Goal: Transaction & Acquisition: Purchase product/service

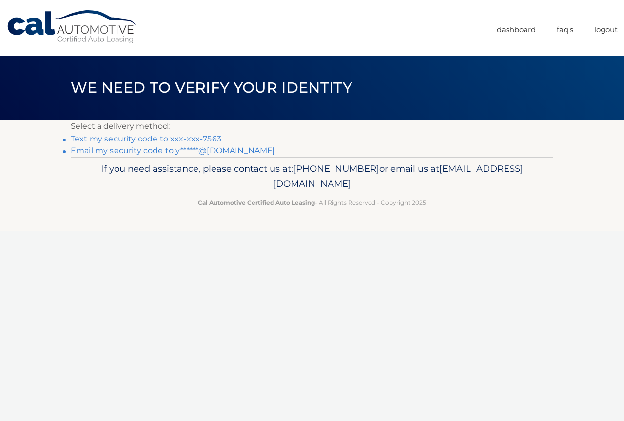
click at [202, 139] on link "Text my security code to xxx-xxx-7563" at bounding box center [146, 138] width 151 height 9
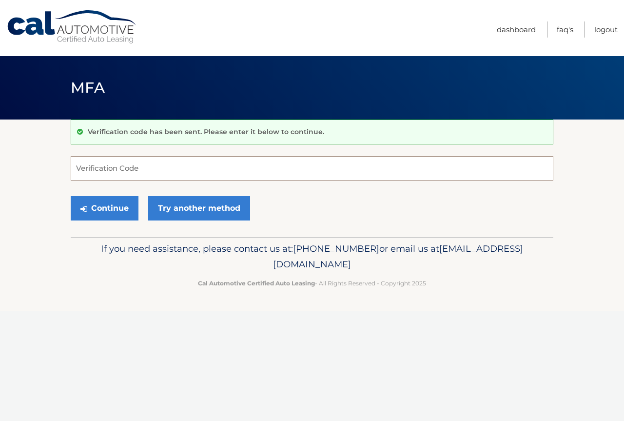
click at [183, 166] on input "Verification Code" at bounding box center [312, 168] width 483 height 24
type input "765484"
click at [127, 201] on button "Continue" at bounding box center [105, 208] width 68 height 24
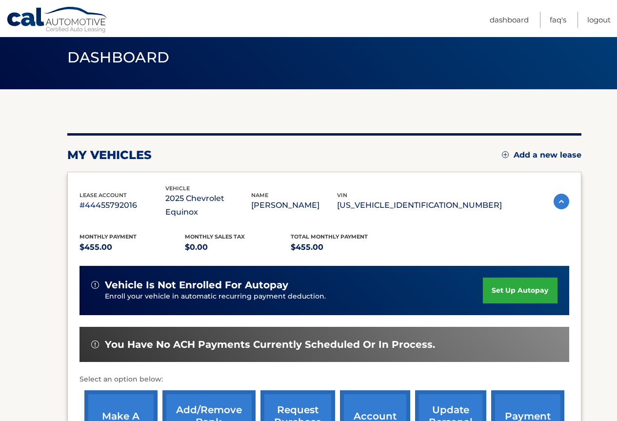
scroll to position [170, 0]
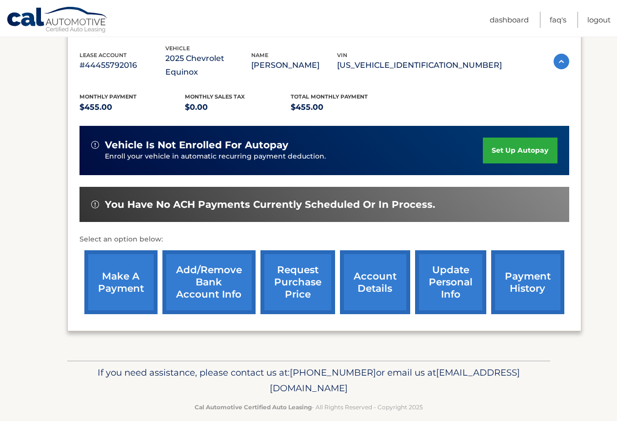
click at [118, 272] on link "make a payment" at bounding box center [120, 282] width 73 height 64
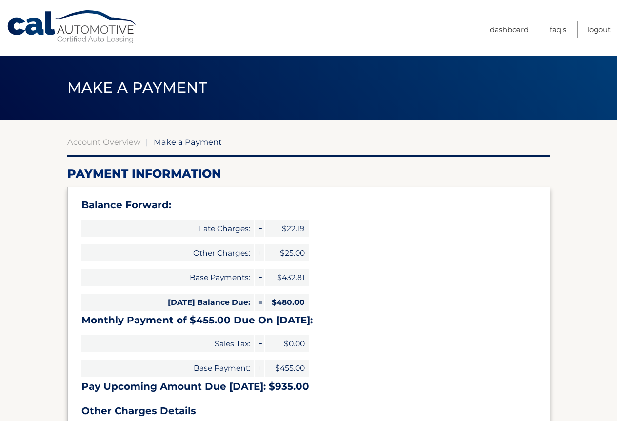
select select "MWQwZTEwZjYtZDk3OS00MzU1LWE3YTQtM2NlNGQ4ZDhlYTU1"
click at [527, 25] on link "Dashboard" at bounding box center [509, 29] width 39 height 16
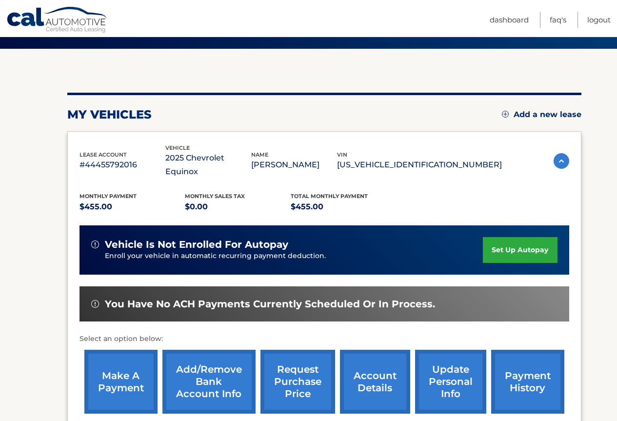
scroll to position [170, 0]
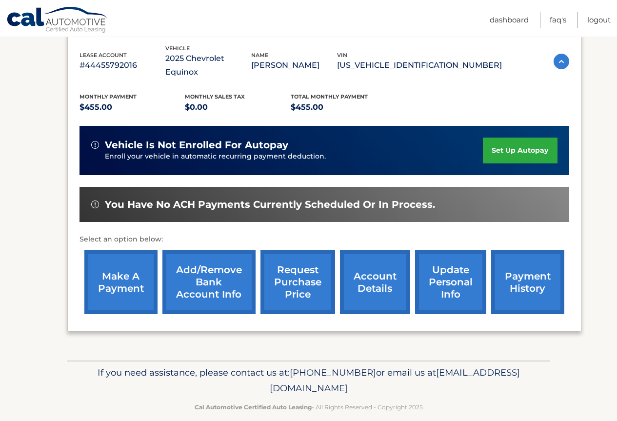
click at [538, 263] on link "payment history" at bounding box center [527, 282] width 73 height 64
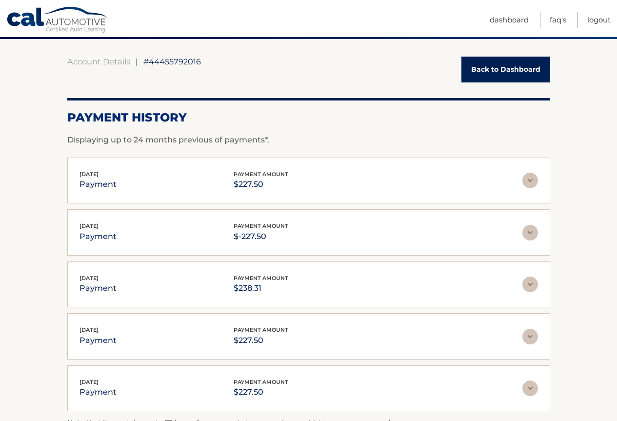
scroll to position [98, 0]
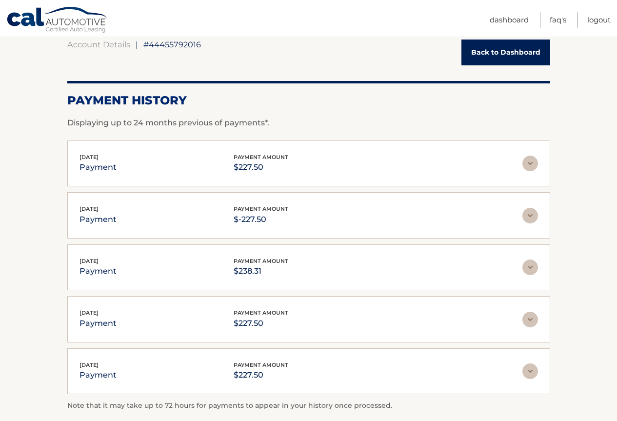
click at [532, 166] on img at bounding box center [530, 164] width 16 height 16
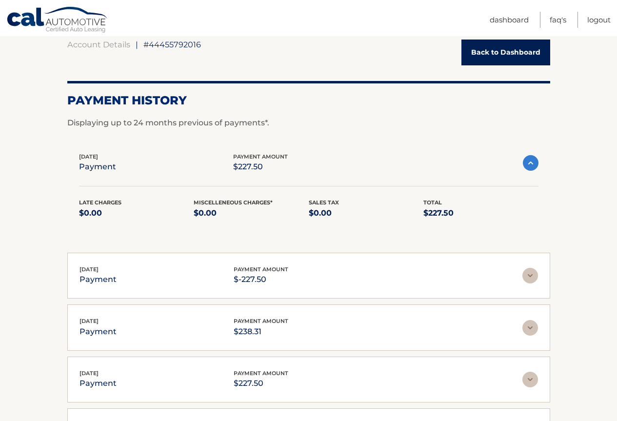
click at [531, 280] on img at bounding box center [530, 276] width 16 height 16
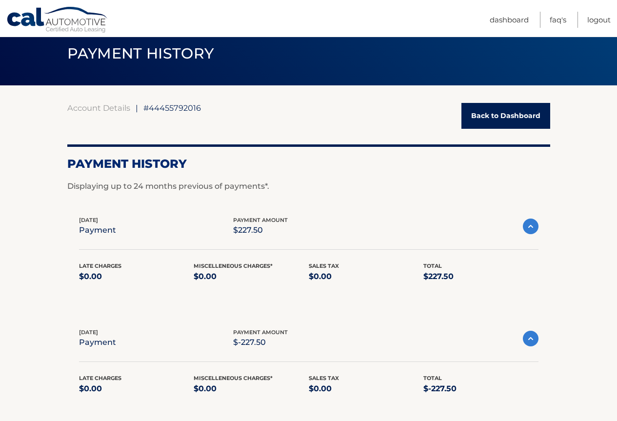
scroll to position [0, 0]
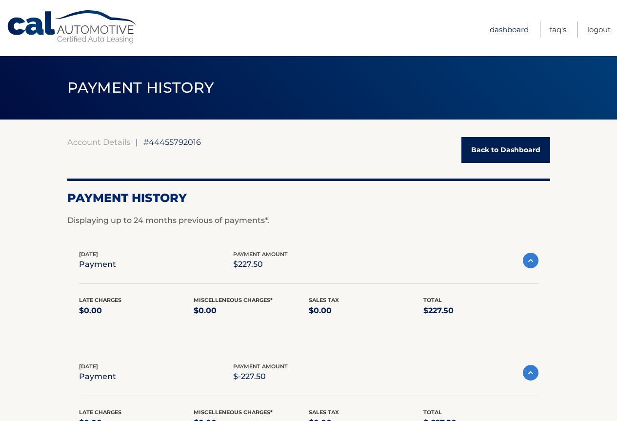
click at [497, 28] on link "Dashboard" at bounding box center [509, 29] width 39 height 16
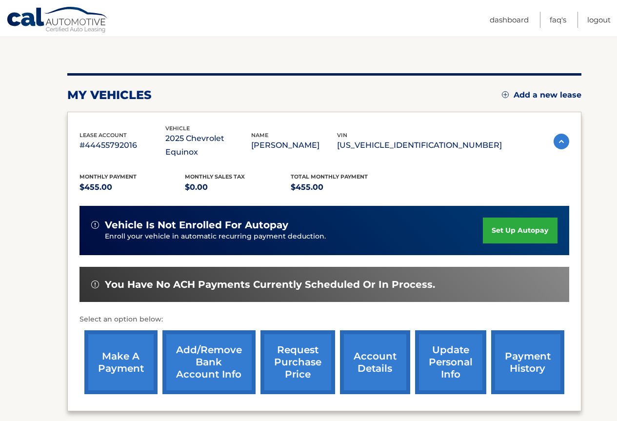
scroll to position [98, 0]
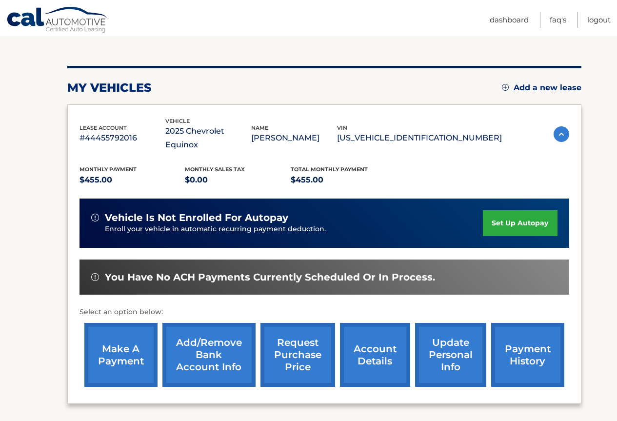
click at [141, 337] on link "make a payment" at bounding box center [120, 355] width 73 height 64
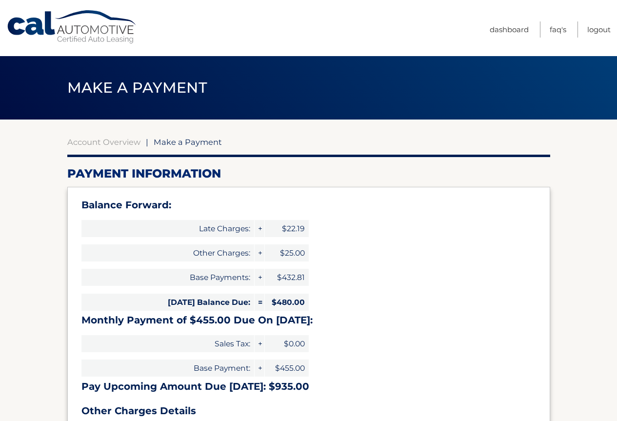
select select "MWQwZTEwZjYtZDk3OS00MzU1LWE3YTQtM2NlNGQ4ZDhlYTU1"
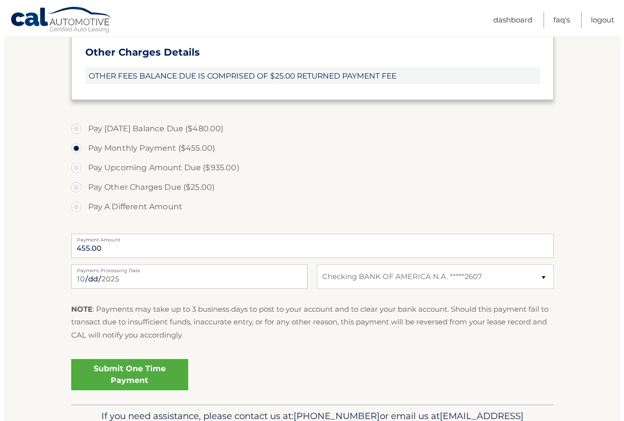
scroll to position [341, 0]
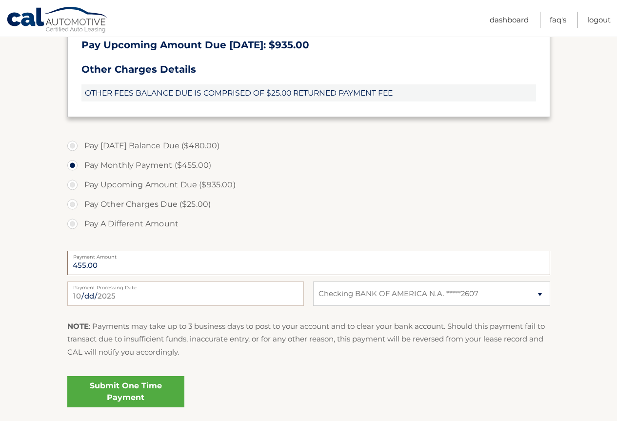
click at [168, 262] on input "455.00" at bounding box center [308, 263] width 483 height 24
click at [118, 225] on label "Pay A Different Amount" at bounding box center [308, 224] width 483 height 20
click at [81, 225] on input "Pay A Different Amount" at bounding box center [76, 222] width 10 height 16
radio input "true"
type input "240.00"
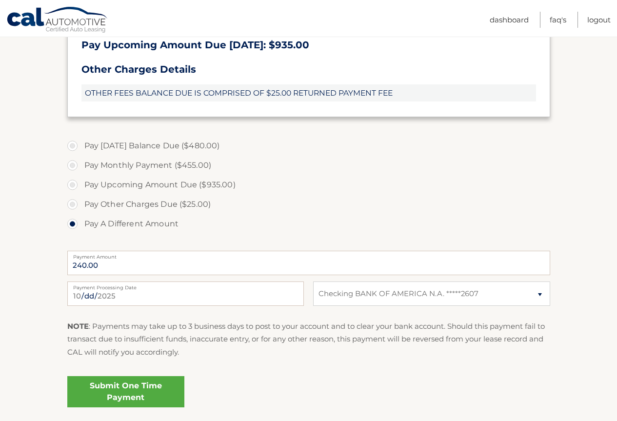
click at [159, 395] on link "Submit One Time Payment" at bounding box center [125, 391] width 117 height 31
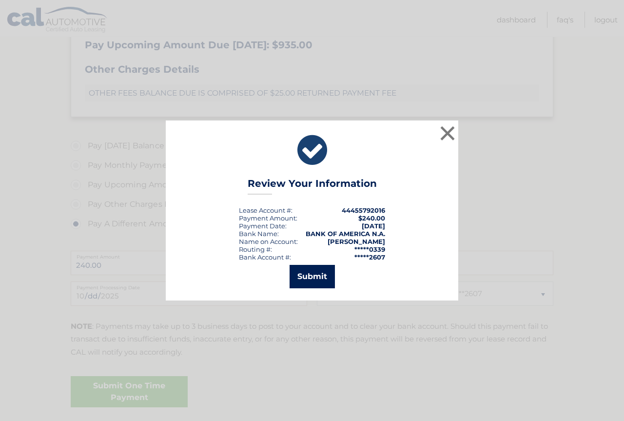
click at [310, 283] on button "Submit" at bounding box center [312, 276] width 45 height 23
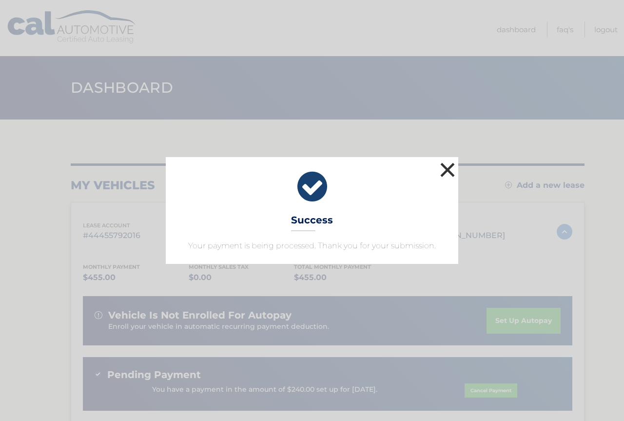
click at [440, 164] on button "×" at bounding box center [448, 170] width 20 height 20
